Goal: Task Accomplishment & Management: Complete application form

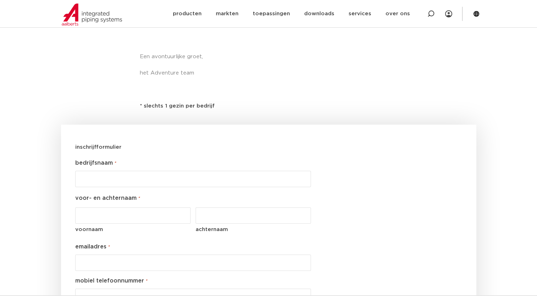
scroll to position [578, 0]
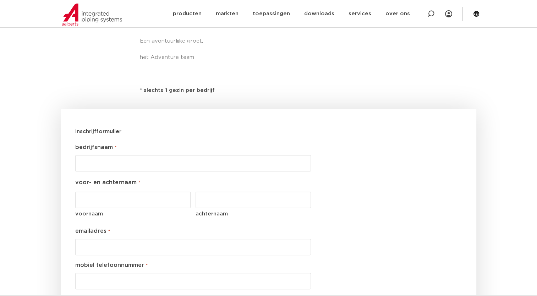
click at [226, 168] on input "bedrijfsnaam *" at bounding box center [193, 163] width 236 height 16
type input "i"
type input "Installatie- & Montagebedrijf [PERSON_NAME]"
click at [156, 202] on input "voornaam" at bounding box center [133, 200] width 116 height 16
type input "Flip"
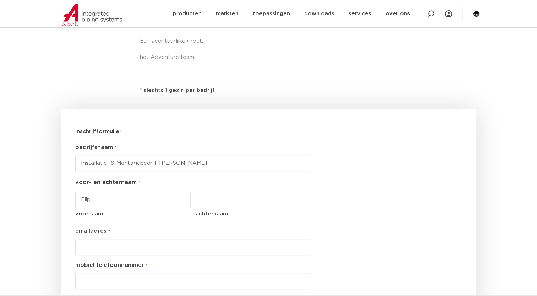
click at [209, 199] on input "achternaam" at bounding box center [254, 200] width 116 height 16
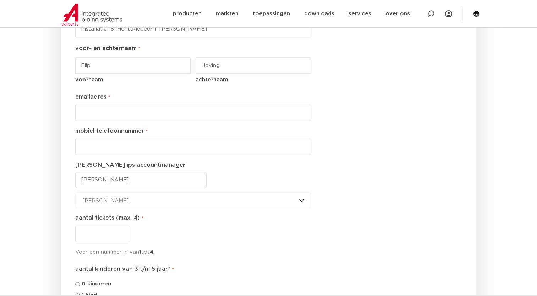
scroll to position [718, 0]
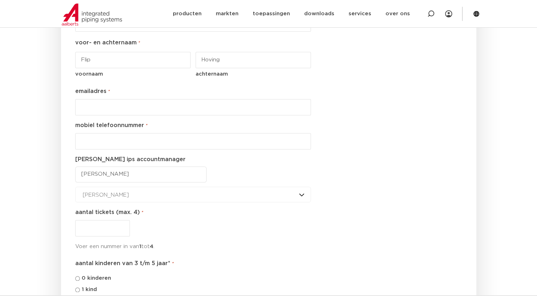
type input "Hoving"
click at [140, 102] on input "emailadres *" at bounding box center [193, 107] width 236 height 16
type input "[EMAIL_ADDRESS][DOMAIN_NAME]"
click at [134, 137] on input "__-________" at bounding box center [193, 141] width 236 height 16
type input "06-10413090"
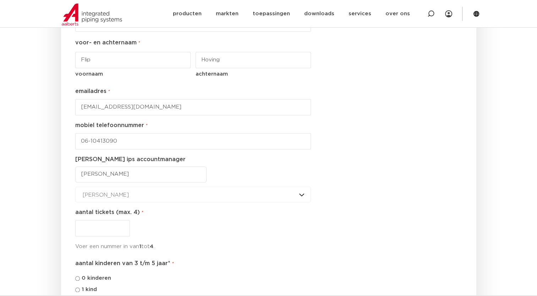
click at [153, 171] on select "Dimitry Kalis Henk Stammen Jaap Lourens Joep Vink Martin Bevers Remko de Goede …" at bounding box center [140, 175] width 131 height 16
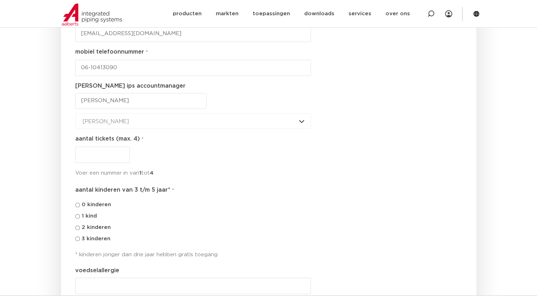
scroll to position [795, 0]
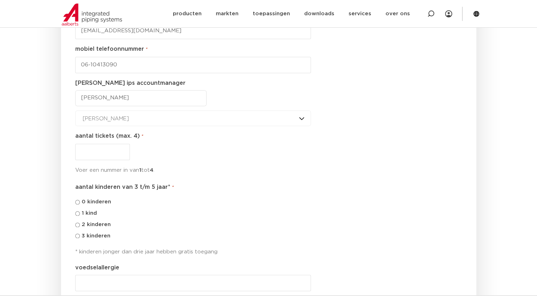
click at [189, 104] on select "Dimitry Kalis Henk Stammen Jaap Lourens Joep Vink Martin Bevers Remko de Goede …" at bounding box center [140, 98] width 131 height 16
select select "[PERSON_NAME]"
click at [75, 90] on select "Dimitry Kalis Henk Stammen Jaap Lourens Joep Vink Martin Bevers Remko de Goede …" at bounding box center [140, 98] width 131 height 16
click at [139, 120] on div "Dimitry Kalis Dimitry Kalis Henk Stammen Jaap Lourens Joep Vink Martin Bevers R…" at bounding box center [193, 118] width 236 height 16
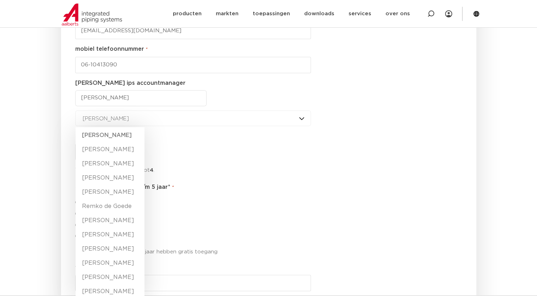
click at [139, 120] on div "Dimitry Kalis Dimitry Kalis Henk Stammen Jaap Lourens Joep Vink Martin Bevers R…" at bounding box center [193, 118] width 236 height 16
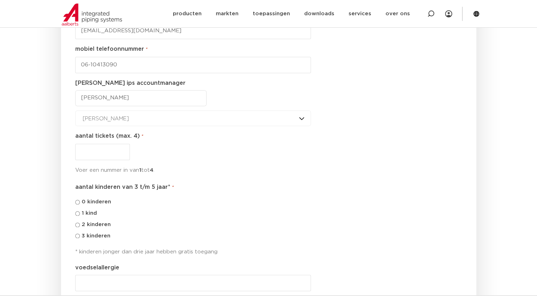
click at [186, 121] on div "Dimitry Kalis Dimitry Kalis Henk Stammen Jaap Lourens Joep Vink Martin Bevers R…" at bounding box center [193, 118] width 236 height 16
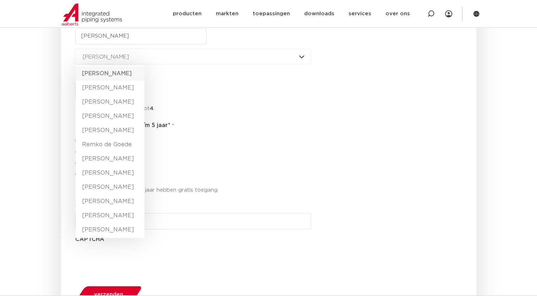
scroll to position [844, 0]
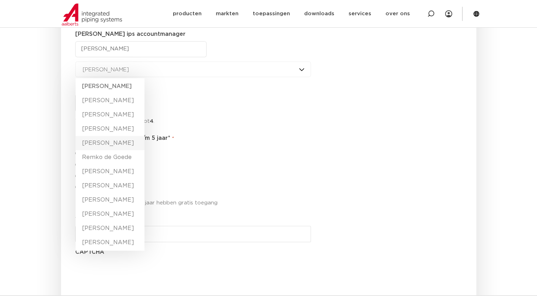
click at [118, 138] on li "[PERSON_NAME]" at bounding box center [110, 143] width 69 height 14
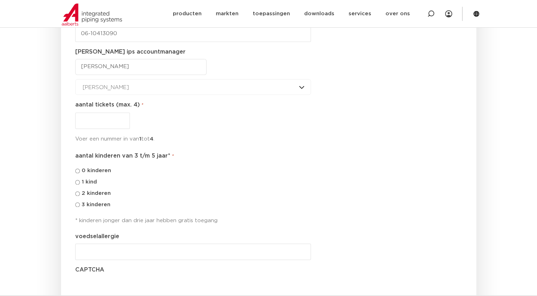
scroll to position [827, 0]
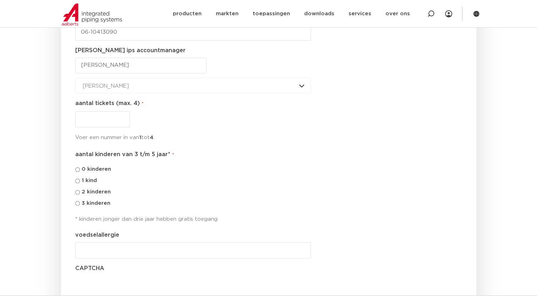
click at [99, 120] on input "aantal tickets (max. 4) *" at bounding box center [102, 119] width 55 height 16
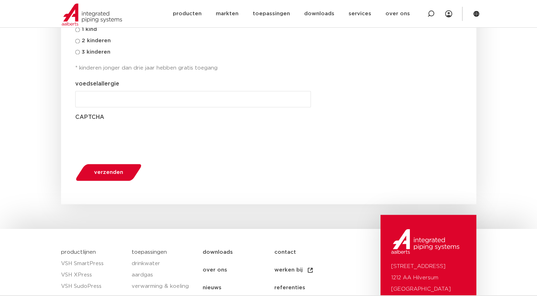
scroll to position [827, 0]
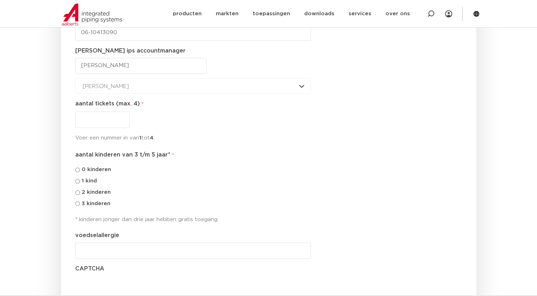
click at [108, 116] on input "aantal tickets (max. 4) *" at bounding box center [102, 119] width 55 height 16
type input "5"
click at [183, 107] on div "aantal tickets (max. 4) * 5 Voer een nummer in van 1 tot 4 ." at bounding box center [193, 121] width 236 height 44
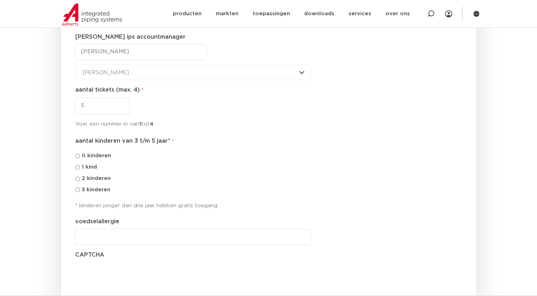
scroll to position [842, 0]
click at [124, 230] on input "voedselallergie" at bounding box center [193, 235] width 236 height 16
type input "geen"
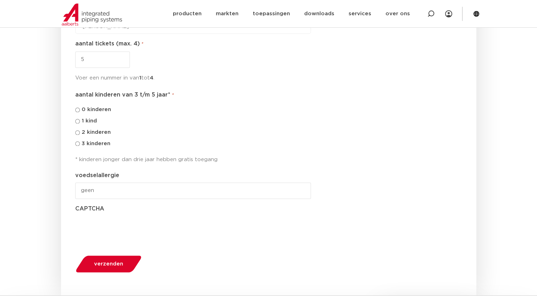
scroll to position [890, 0]
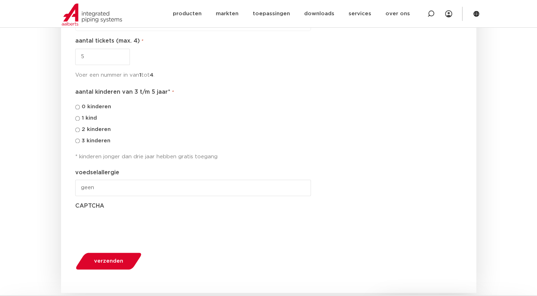
click at [109, 261] on span "verzenden" at bounding box center [108, 260] width 29 height 5
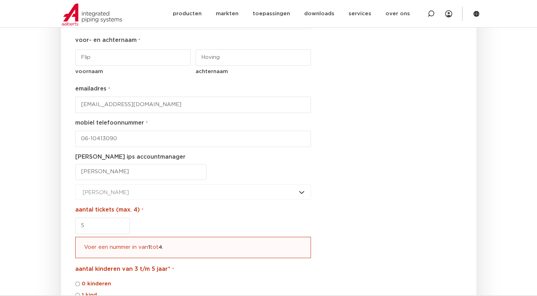
scroll to position [813, 0]
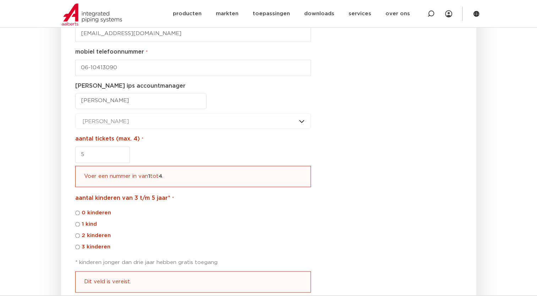
drag, startPoint x: 116, startPoint y: 151, endPoint x: 62, endPoint y: 146, distance: 54.2
click at [62, 146] on div "inschrijfformulier Er was een probleem met je inzending. Controleer de ondersta…" at bounding box center [268, 148] width 415 height 548
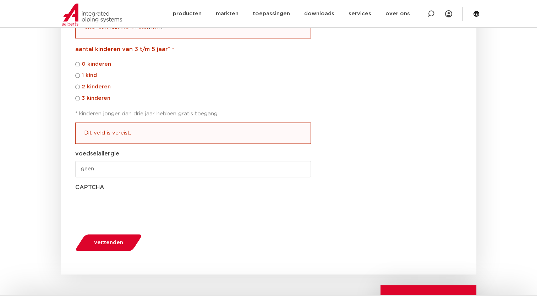
scroll to position [963, 0]
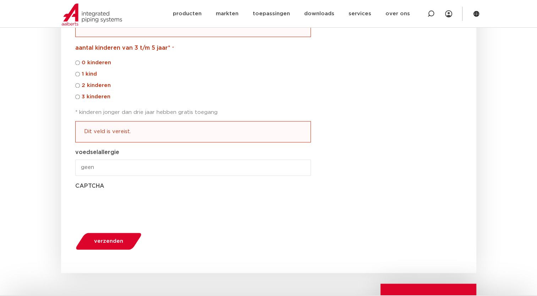
type input "4"
click at [106, 244] on button "verzenden" at bounding box center [108, 241] width 71 height 18
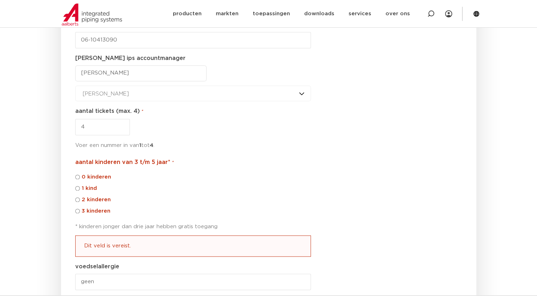
scroll to position [857, 0]
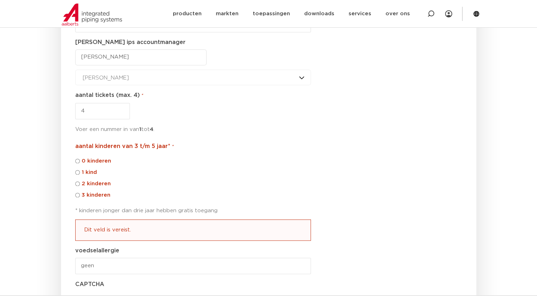
click at [136, 233] on div "Dit veld is vereist." at bounding box center [193, 229] width 236 height 21
click at [118, 226] on div "Dit veld is vereist." at bounding box center [193, 229] width 236 height 21
click at [87, 172] on label "1 kind" at bounding box center [89, 172] width 15 height 9
click at [80, 172] on input "1 kind" at bounding box center [77, 172] width 5 height 5
radio input "true"
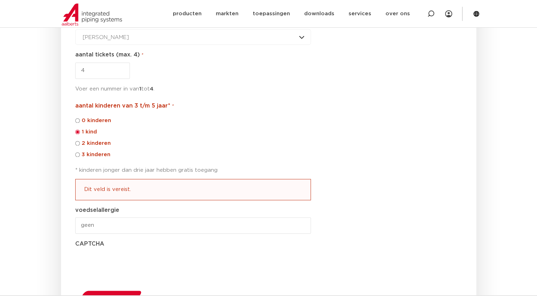
scroll to position [899, 0]
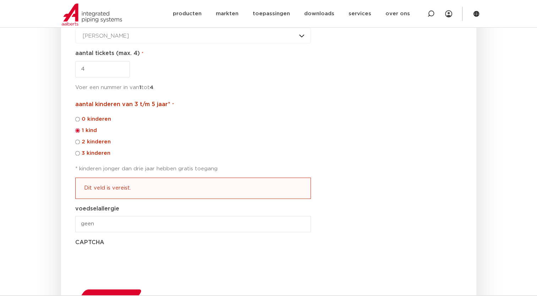
click at [103, 116] on label "0 kinderen" at bounding box center [96, 119] width 29 height 9
click at [80, 117] on input "0 kinderen" at bounding box center [77, 119] width 5 height 5
radio input "true"
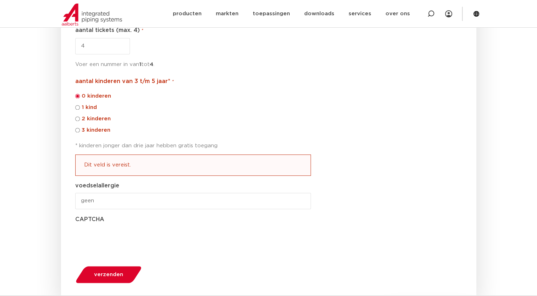
scroll to position [933, 0]
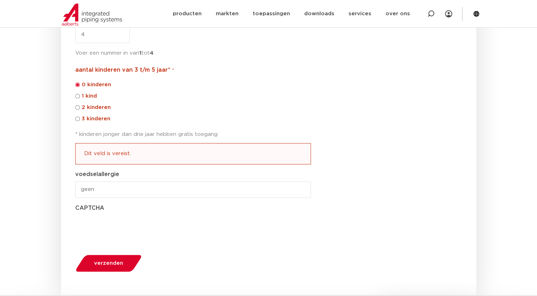
click at [115, 267] on button "verzenden" at bounding box center [108, 263] width 71 height 18
